Goal: Transaction & Acquisition: Purchase product/service

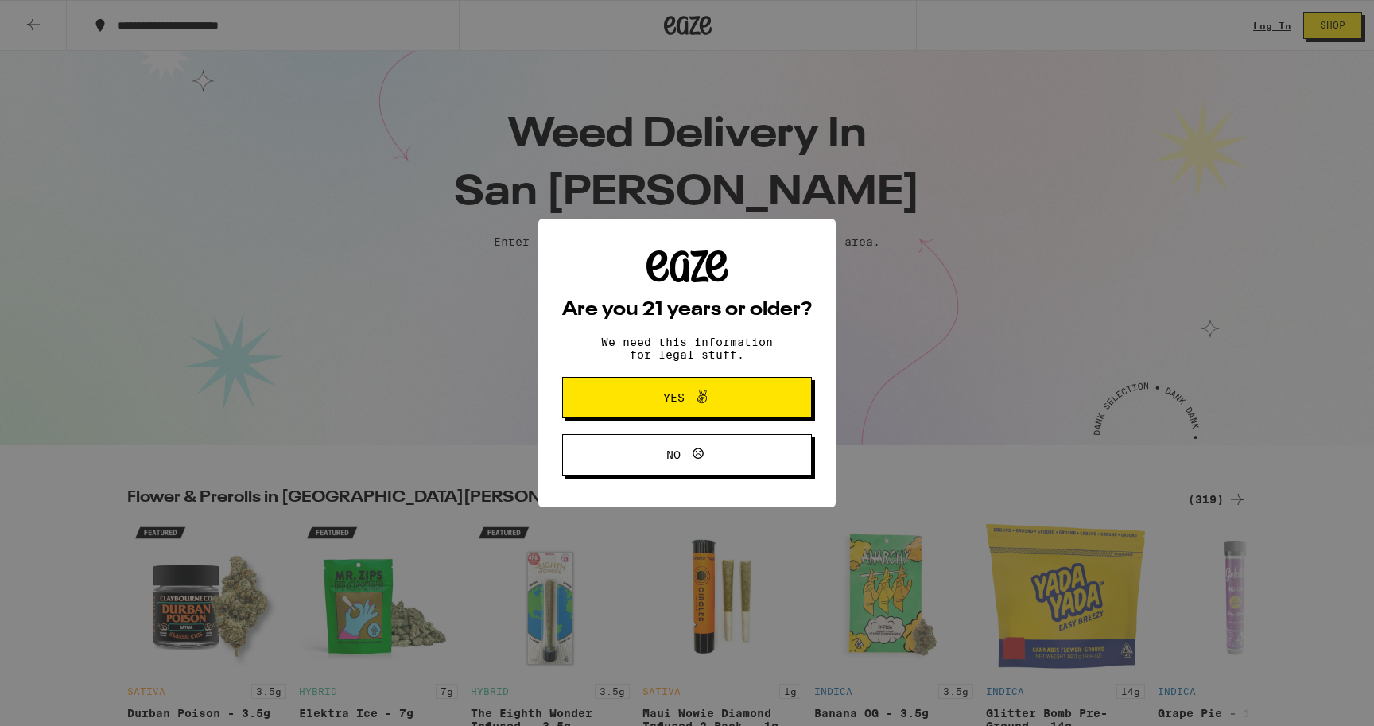
click at [746, 402] on span "Yes" at bounding box center [687, 397] width 121 height 21
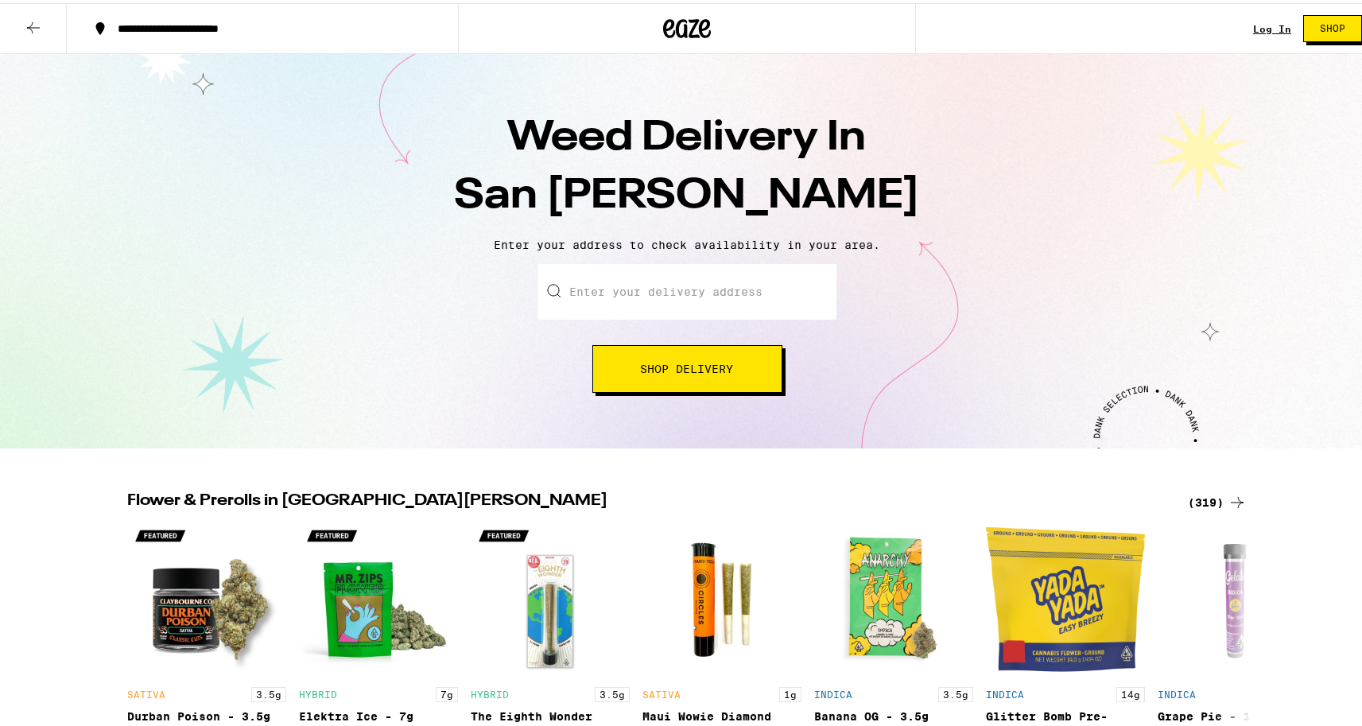
scroll to position [-1, 0]
click at [719, 294] on input "Enter your delivery address" at bounding box center [687, 289] width 298 height 56
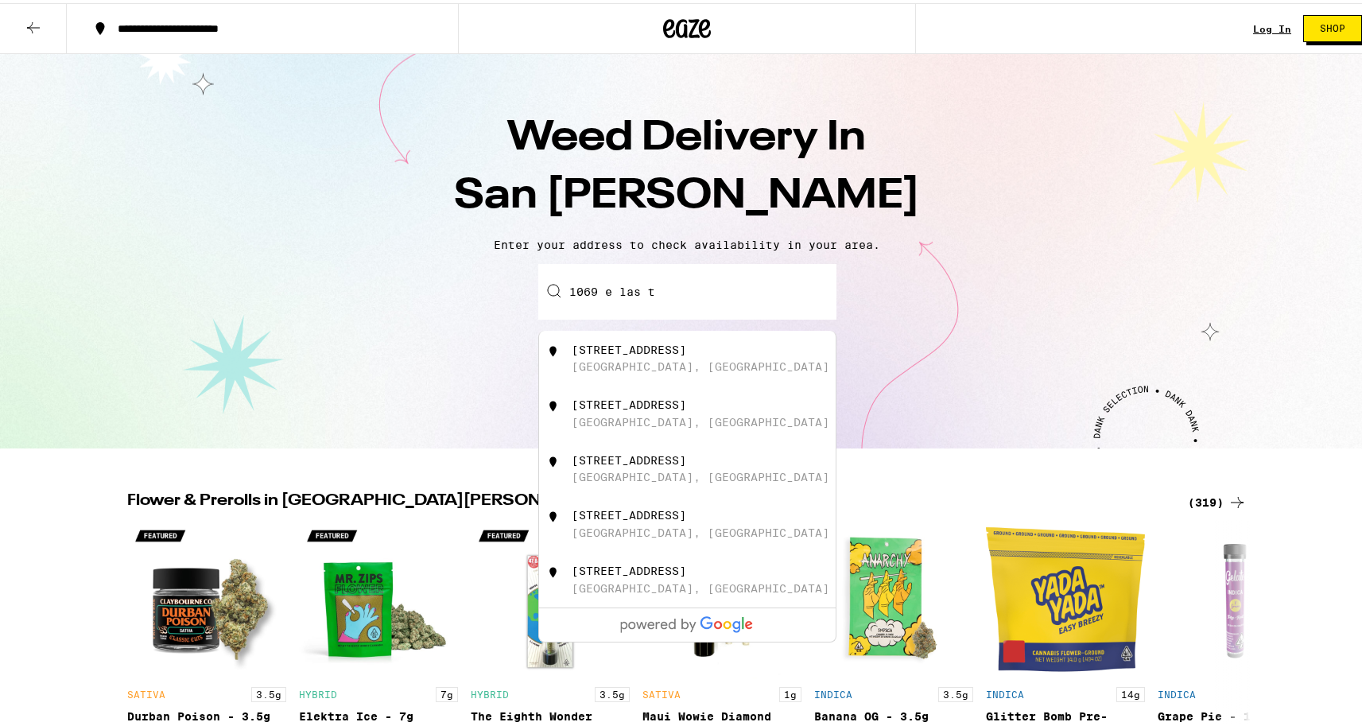
click at [760, 345] on div "[STREET_ADDRESS]" at bounding box center [714, 355] width 284 height 30
type input "[STREET_ADDRESS]"
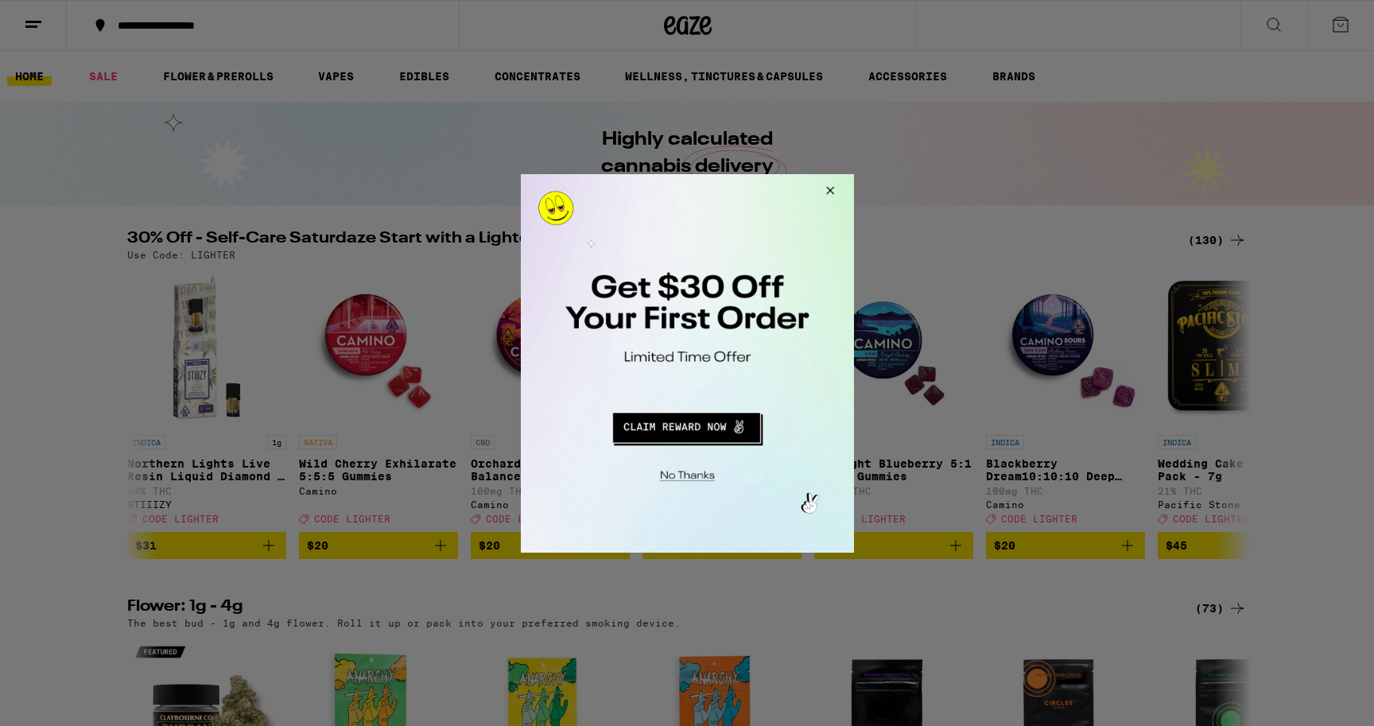
click at [829, 184] on button "Close Modal" at bounding box center [827, 192] width 43 height 38
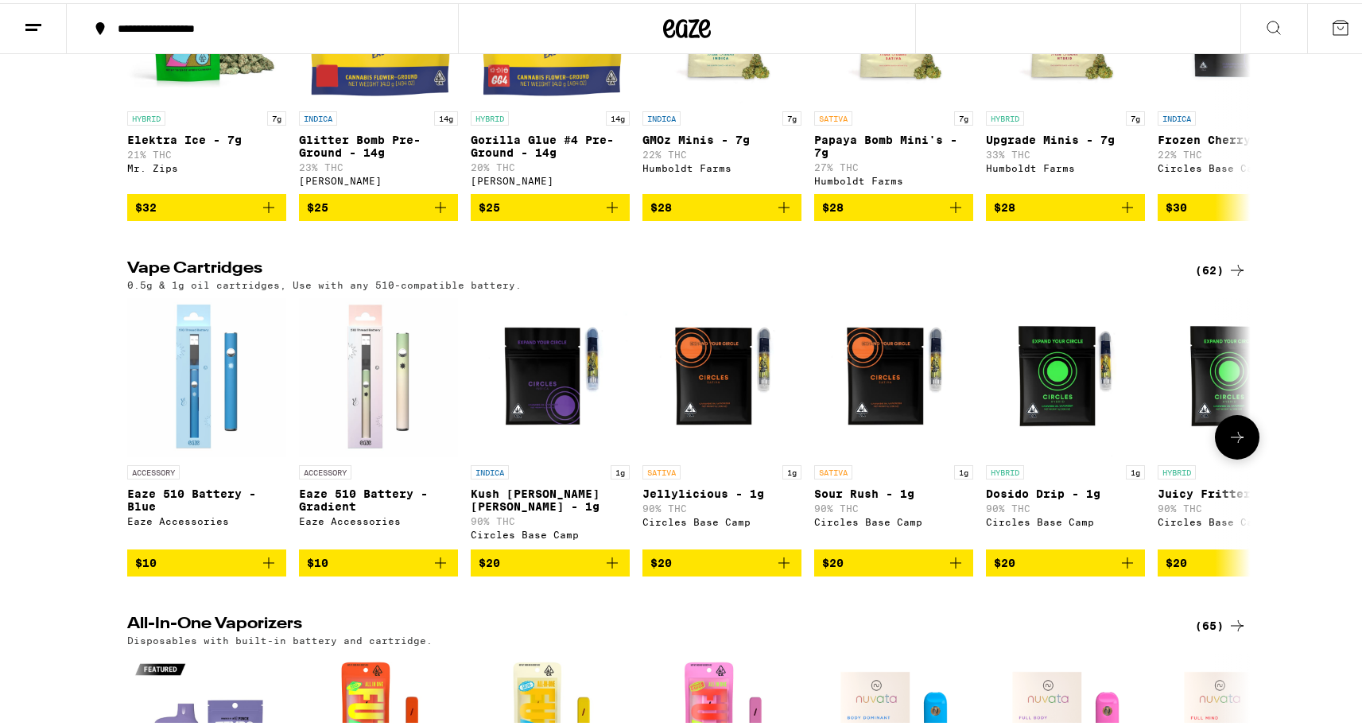
scroll to position [1050, 0]
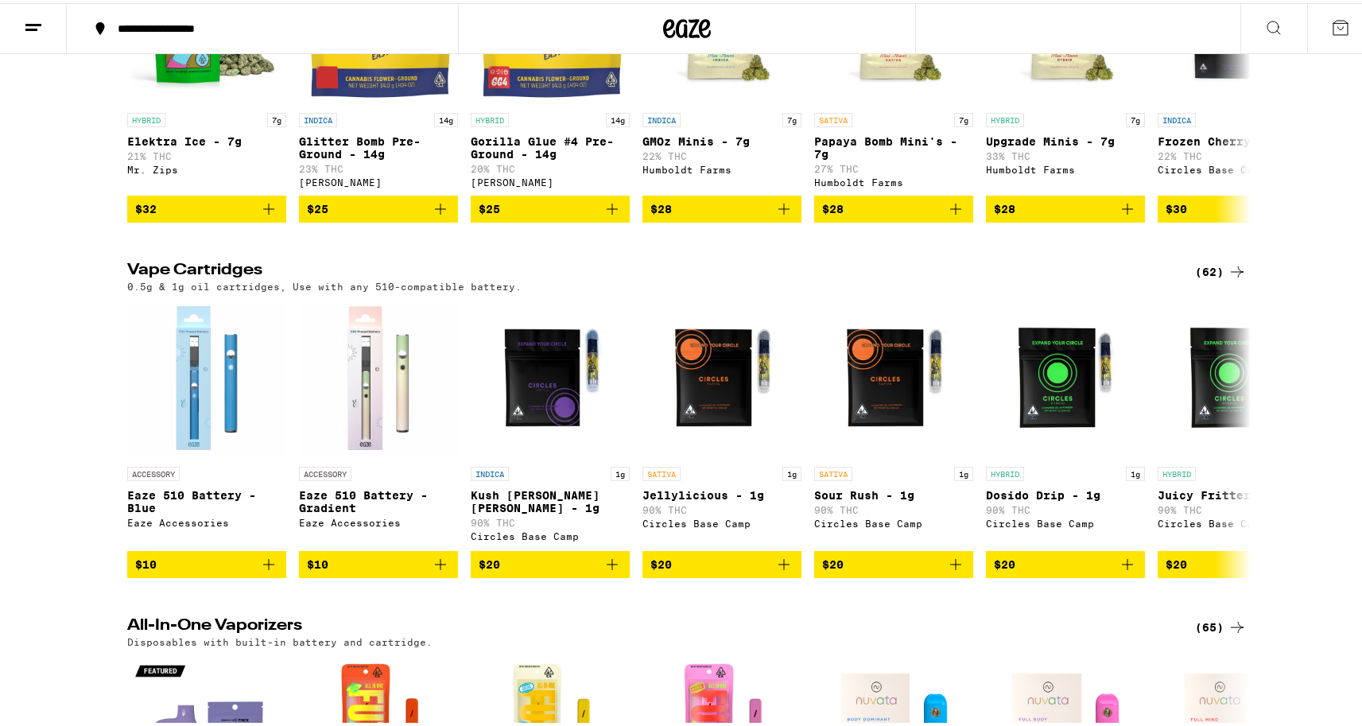
click at [1215, 278] on div "(62)" at bounding box center [1221, 268] width 52 height 19
